Goal: Complete application form: Complete application form

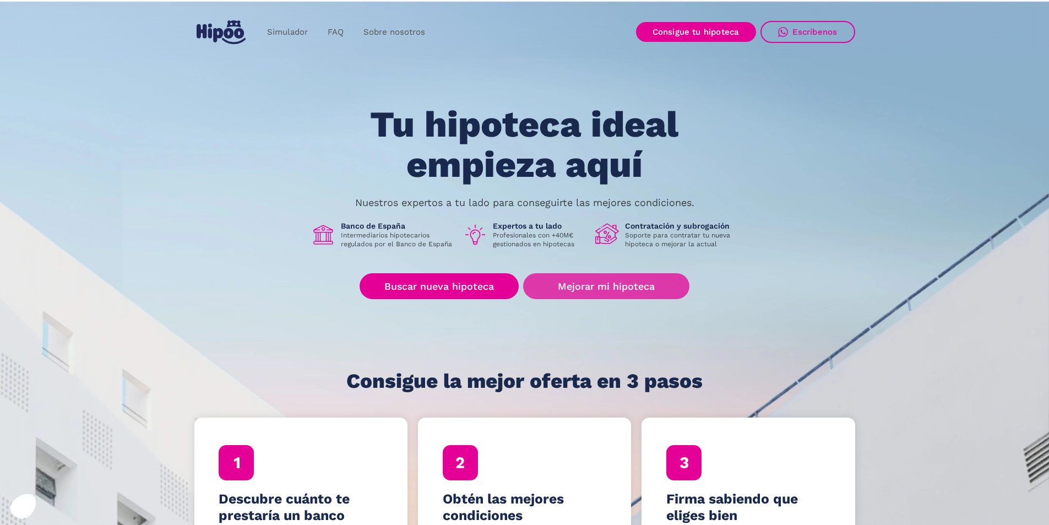
click at [585, 292] on link "Mejorar mi hipoteca" at bounding box center [606, 286] width 166 height 26
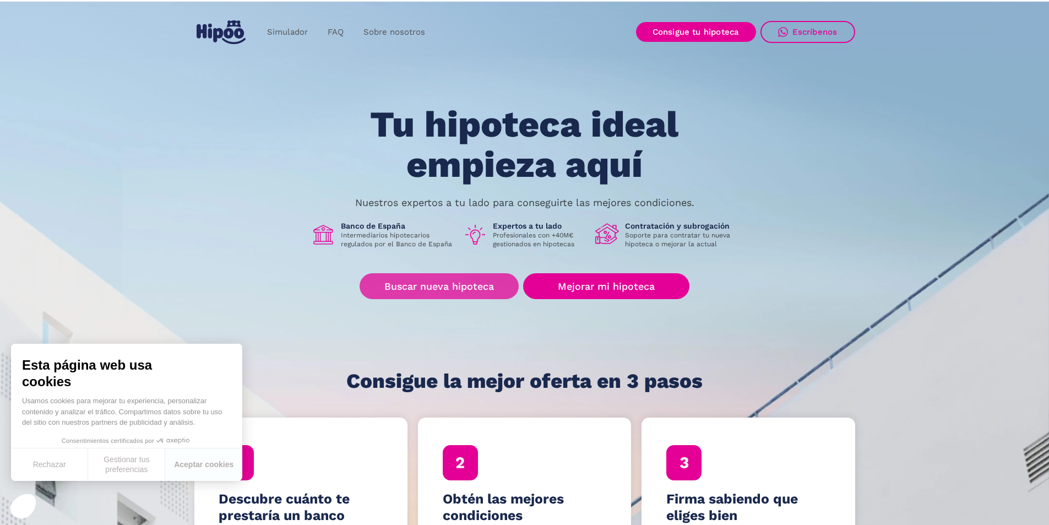
click at [432, 281] on link "Buscar nueva hipoteca" at bounding box center [438, 286] width 159 height 26
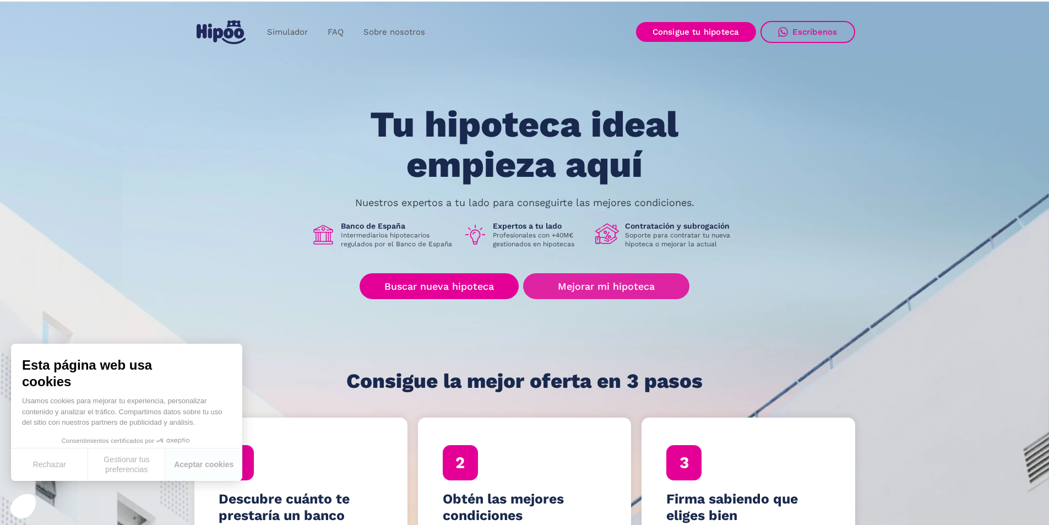
click at [621, 285] on link "Mejorar mi hipoteca" at bounding box center [606, 286] width 166 height 26
